Goal: Book appointment/travel/reservation

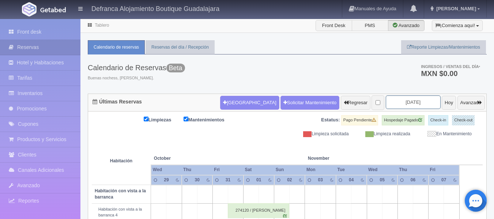
click at [423, 101] on input "2025-10-31" at bounding box center [413, 102] width 55 height 14
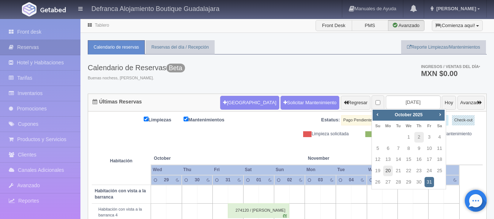
click at [387, 172] on link "20" at bounding box center [388, 171] width 10 height 11
type input "[DATE]"
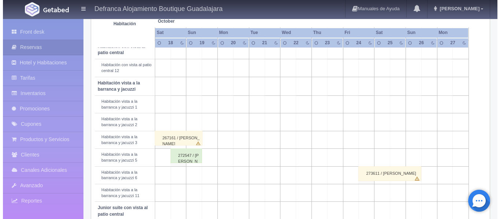
scroll to position [225, 0]
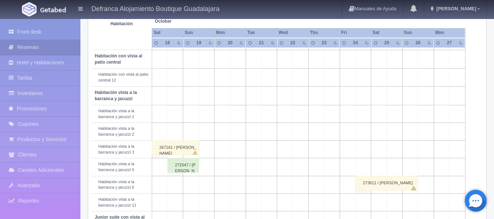
click at [241, 79] on td at bounding box center [238, 78] width 16 height 18
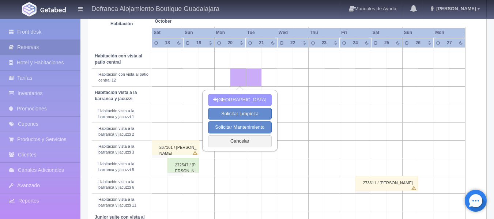
click at [237, 98] on button "[GEOGRAPHIC_DATA]" at bounding box center [239, 100] width 63 height 12
type input "20-10-2025"
type input "21-10-2025"
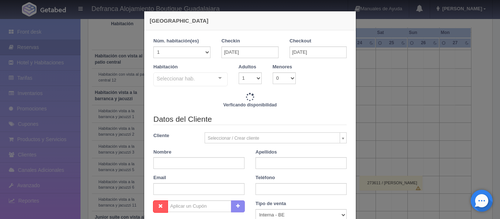
checkbox input "false"
type input "4870.00"
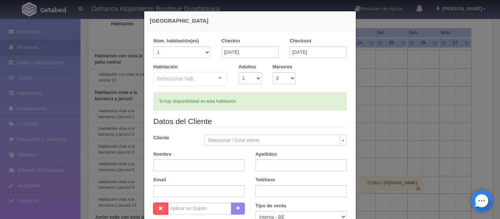
checkbox input "false"
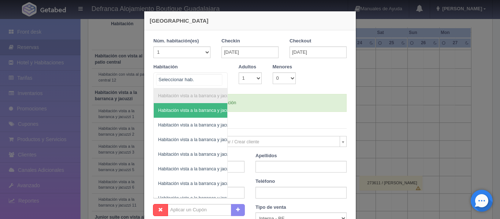
click at [217, 79] on div "Habitación vista a la barranca y jacuzzi Habitación vista a la barranca y jacuz…" at bounding box center [190, 80] width 74 height 16
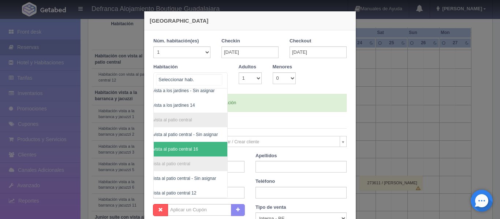
scroll to position [277, 42]
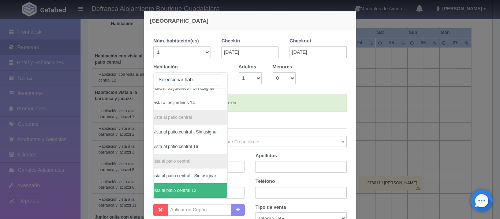
click at [196, 183] on span "Habitación con vista al patio central 12" at bounding box center [172, 190] width 110 height 15
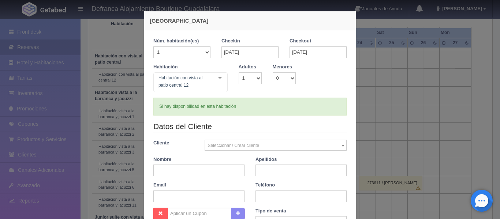
checkbox input "false"
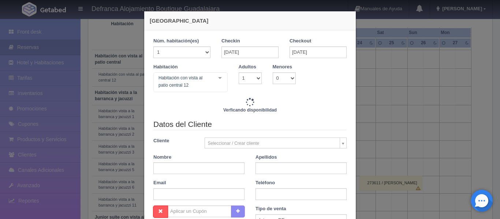
type input "4870.00"
checkbox input "false"
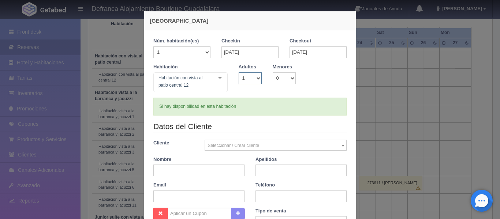
click at [254, 76] on select "1 2 3 4 5 6 7 8 9 10" at bounding box center [250, 78] width 23 height 12
select select "2"
click at [239, 72] on select "1 2 3 4 5 6 7 8 9 10" at bounding box center [250, 78] width 23 height 12
checkbox input "false"
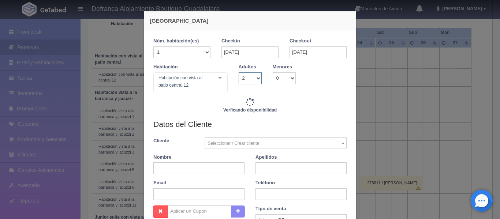
type input "4870.00"
checkbox input "false"
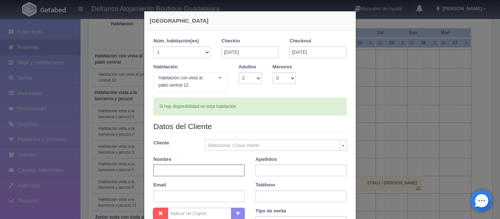
click at [200, 166] on input "text" at bounding box center [198, 171] width 91 height 12
type input "JESSICA"
type input "ROMERO"
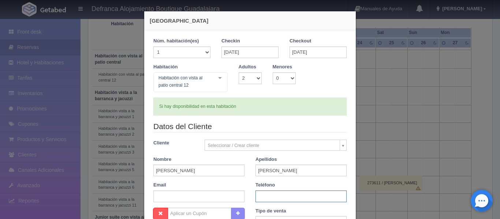
click at [259, 193] on input "text" at bounding box center [300, 197] width 91 height 12
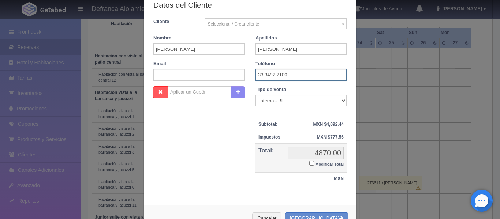
scroll to position [146, 0]
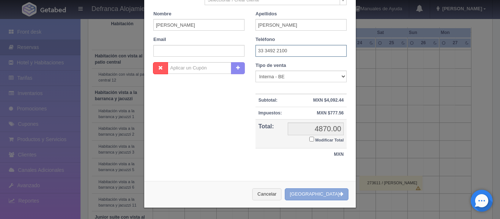
type input "33 3492 2100"
click at [305, 196] on button "[GEOGRAPHIC_DATA]" at bounding box center [317, 194] width 64 height 12
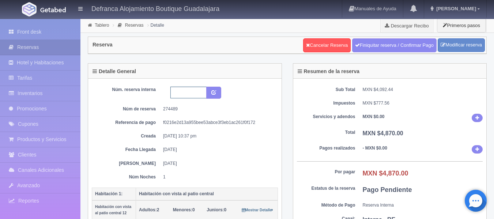
click at [182, 87] on input "text" at bounding box center [188, 93] width 36 height 12
type input "HVBP12 201025-211025"
click at [214, 93] on icon "submit" at bounding box center [213, 92] width 5 height 5
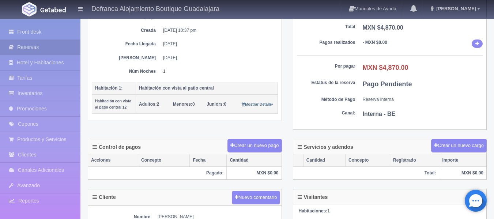
scroll to position [110, 0]
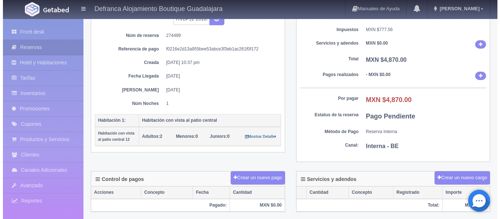
scroll to position [110, 0]
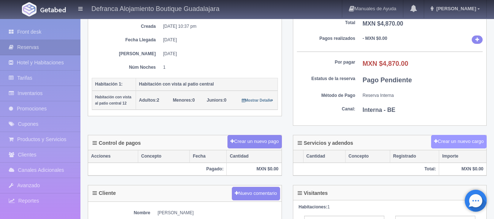
click at [442, 138] on button "Crear un nuevo cargo" at bounding box center [459, 142] width 56 height 14
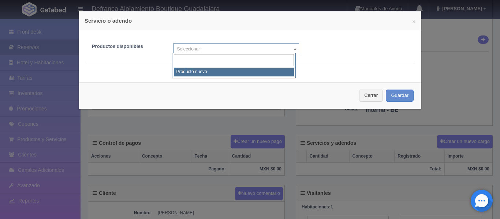
click at [293, 51] on body "Defranca Alojamiento Boutique Guadalajara Manuales de Ayuda Actualizaciones rec…" at bounding box center [250, 145] width 500 height 472
select select "0"
type input "1"
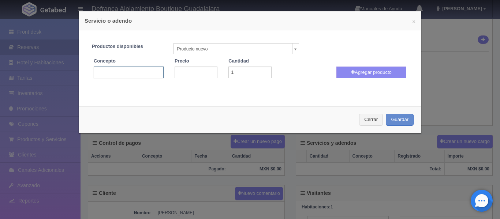
click at [143, 72] on input "text" at bounding box center [129, 73] width 70 height 12
type input "JACUZZI VOLADO"
click at [183, 73] on input "number" at bounding box center [196, 73] width 43 height 12
type input "3300"
click at [341, 72] on button "Agregar producto" at bounding box center [371, 73] width 70 height 12
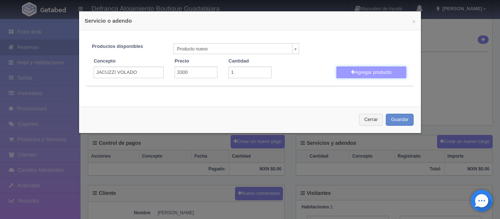
select select
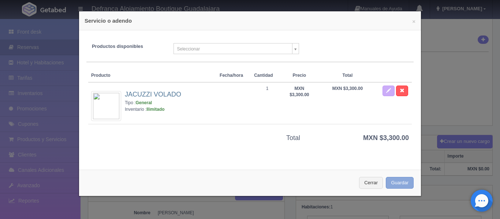
click at [390, 184] on button "Guardar" at bounding box center [400, 183] width 28 height 12
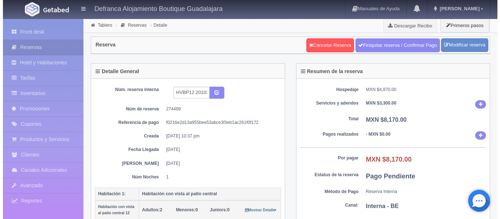
scroll to position [110, 0]
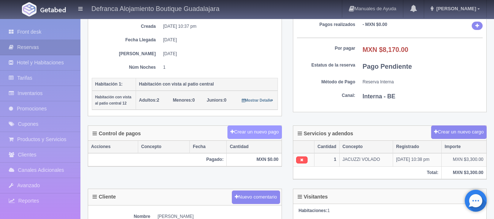
click at [259, 131] on button "Crear un nuevo pago" at bounding box center [255, 132] width 54 height 14
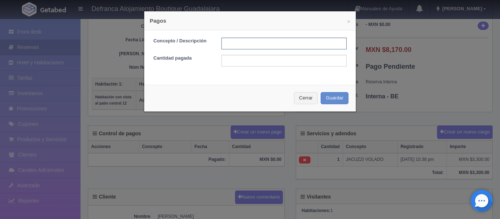
click at [249, 42] on input "text" at bounding box center [283, 44] width 125 height 12
type input "TRANSFERENCIA"
click at [252, 64] on input "text" at bounding box center [283, 61] width 125 height 12
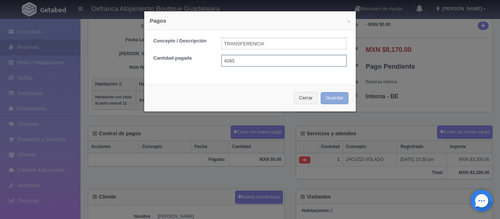
type input "4085"
click at [327, 98] on button "Guardar" at bounding box center [334, 98] width 28 height 12
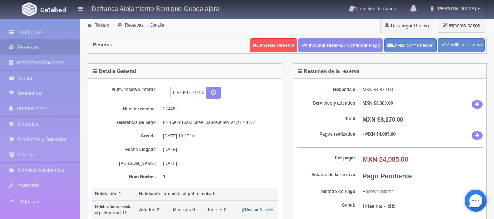
scroll to position [110, 0]
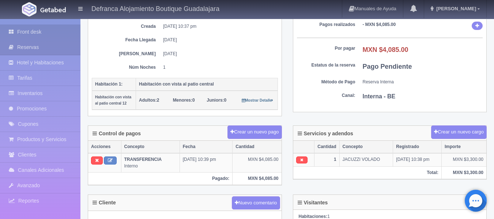
click at [45, 34] on link "Front desk" at bounding box center [40, 32] width 80 height 15
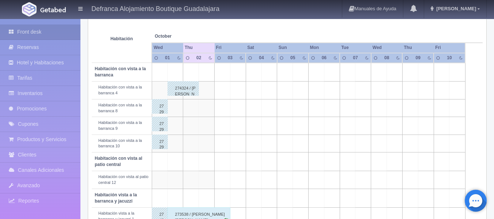
scroll to position [110, 0]
